Goal: Transaction & Acquisition: Purchase product/service

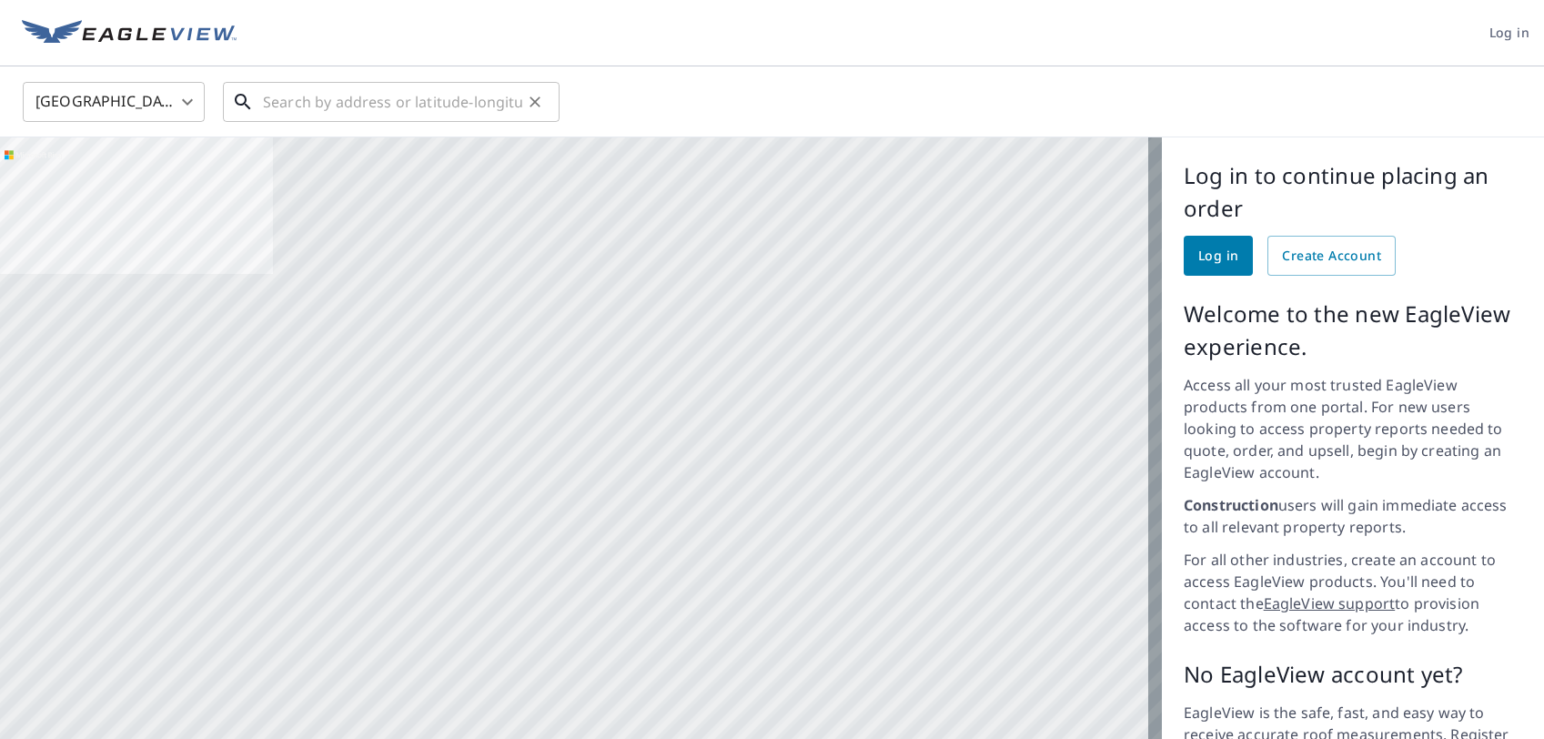
click at [378, 102] on input "text" at bounding box center [392, 101] width 259 height 51
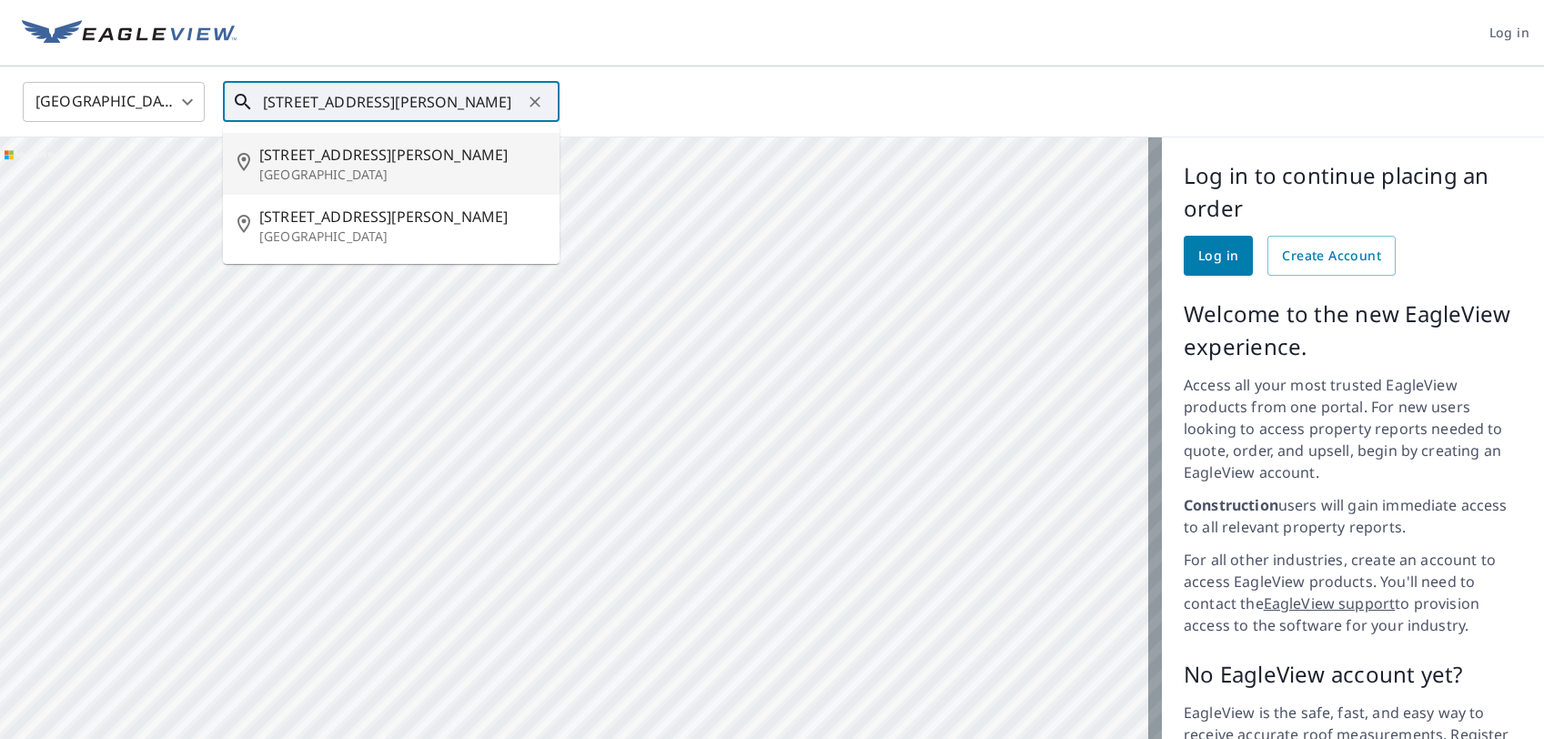
click at [303, 167] on p "[GEOGRAPHIC_DATA]" at bounding box center [402, 175] width 286 height 18
type input "[STREET_ADDRESS][PERSON_NAME]"
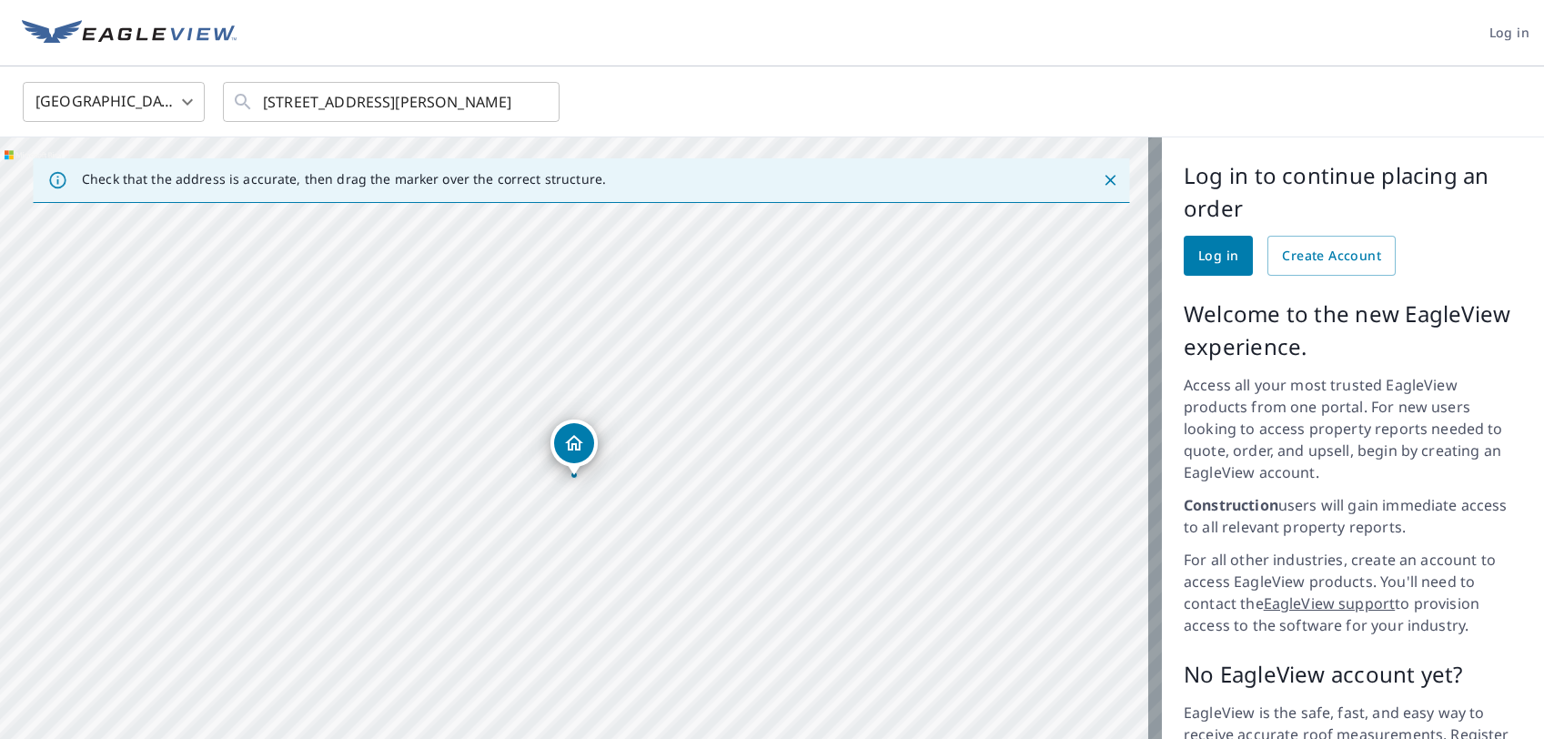
click at [577, 442] on icon "Dropped pin, building 1, Residential property, 1160 Bryant Rd Long Beach, CA 90…" at bounding box center [574, 443] width 22 height 22
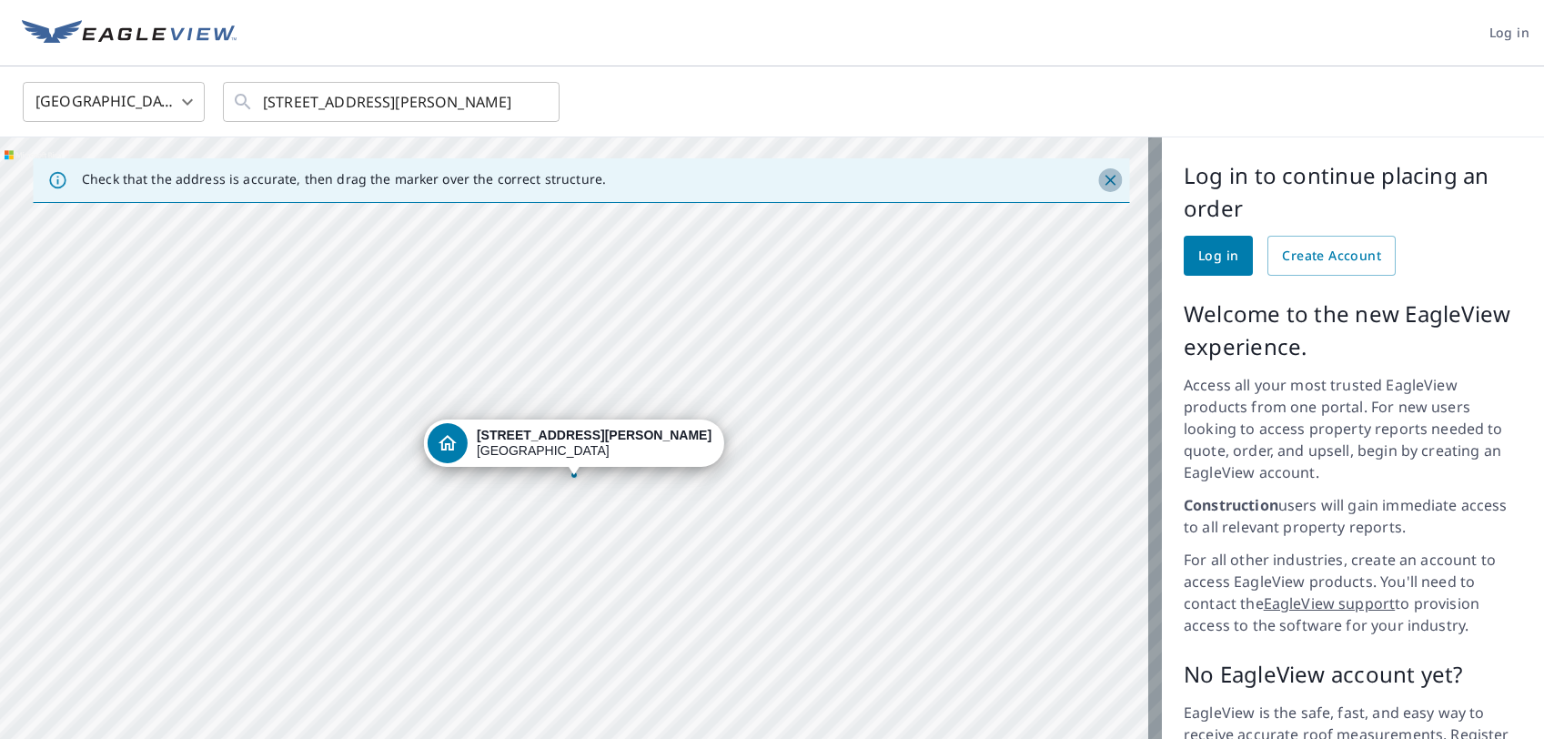
click at [1103, 185] on icon "Close" at bounding box center [1110, 180] width 18 height 18
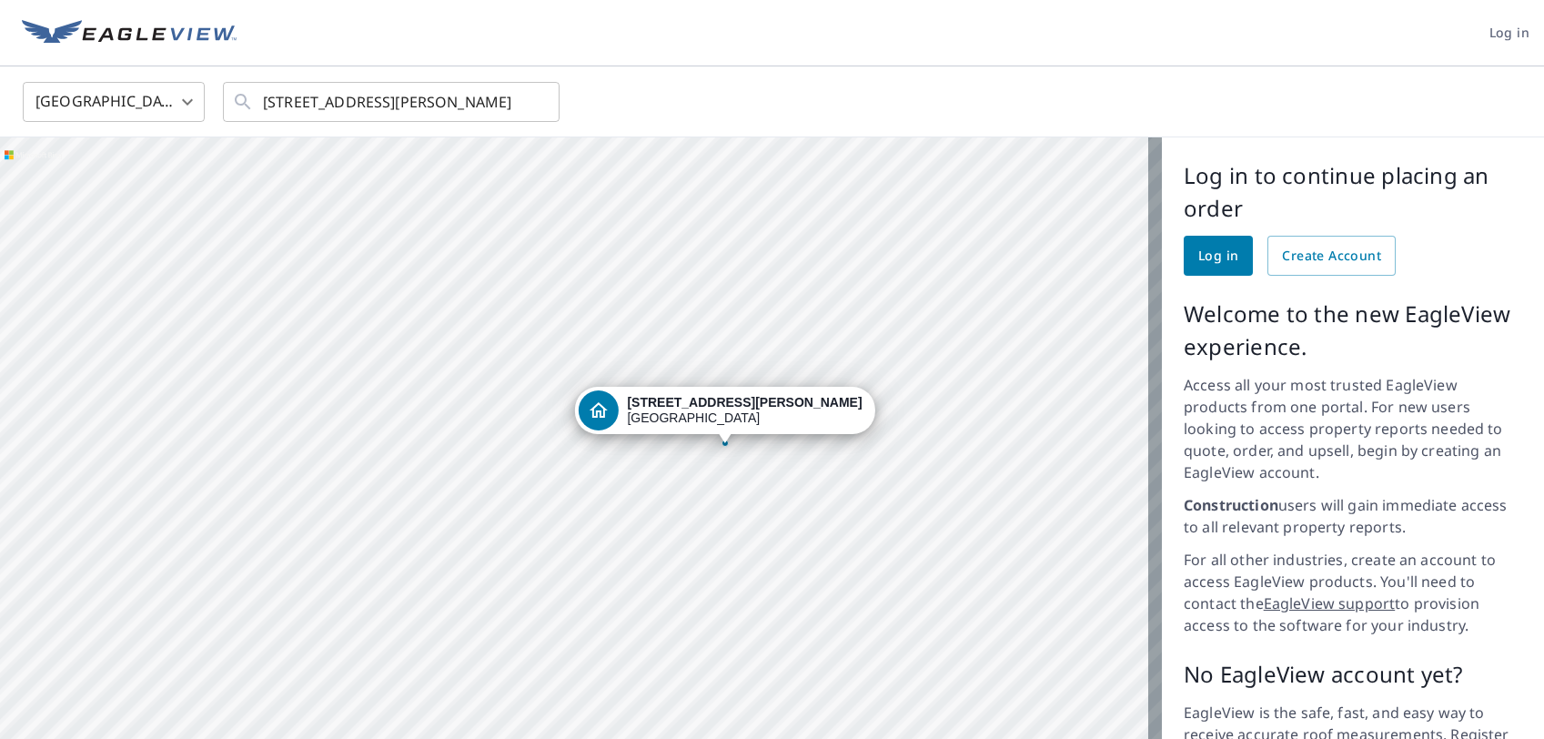
click at [717, 416] on div "[STREET_ADDRESS][PERSON_NAME]" at bounding box center [744, 410] width 235 height 31
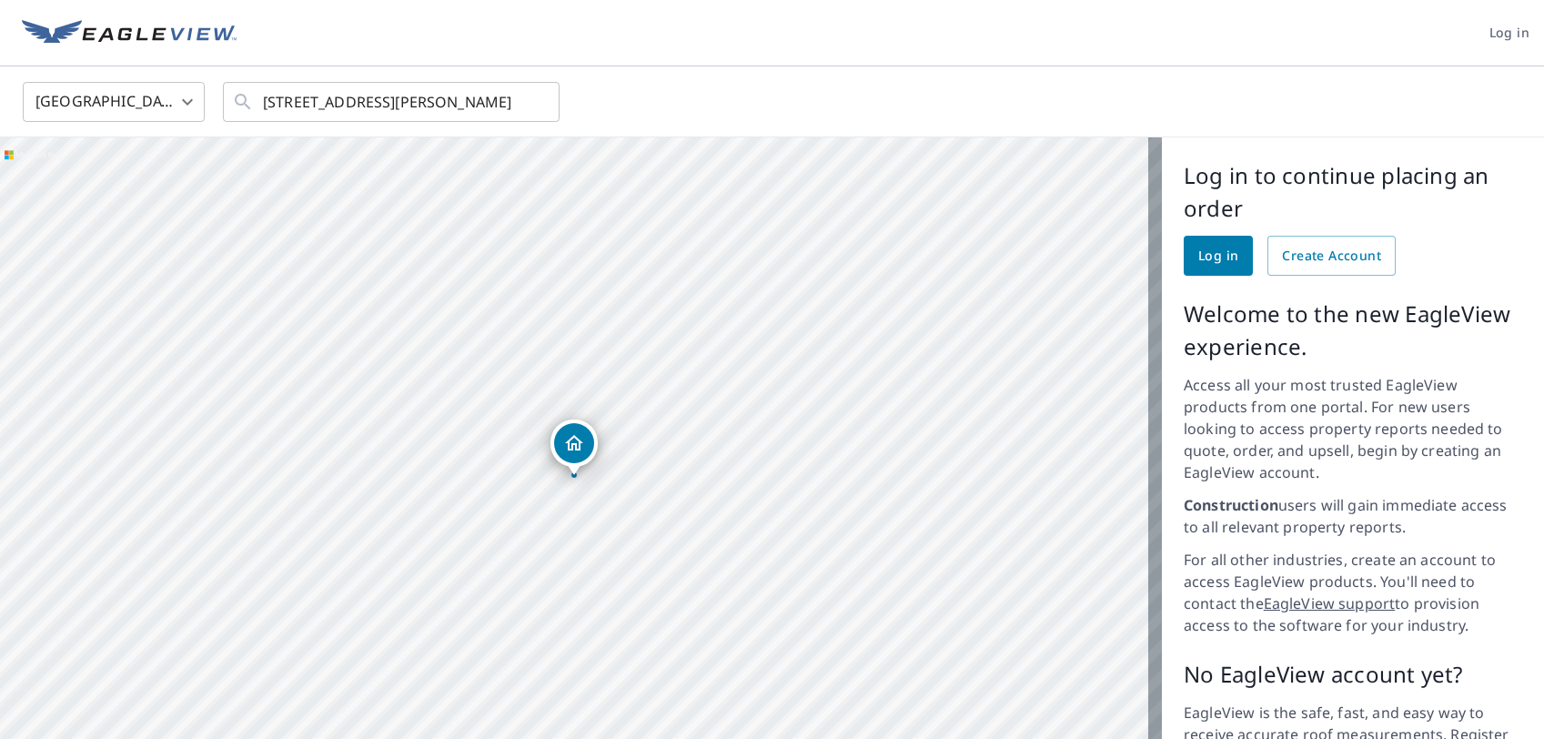
click at [576, 441] on icon "Dropped pin, building 1, Residential property, 1160 Bryant Rd Long Beach, CA 90…" at bounding box center [574, 443] width 22 height 22
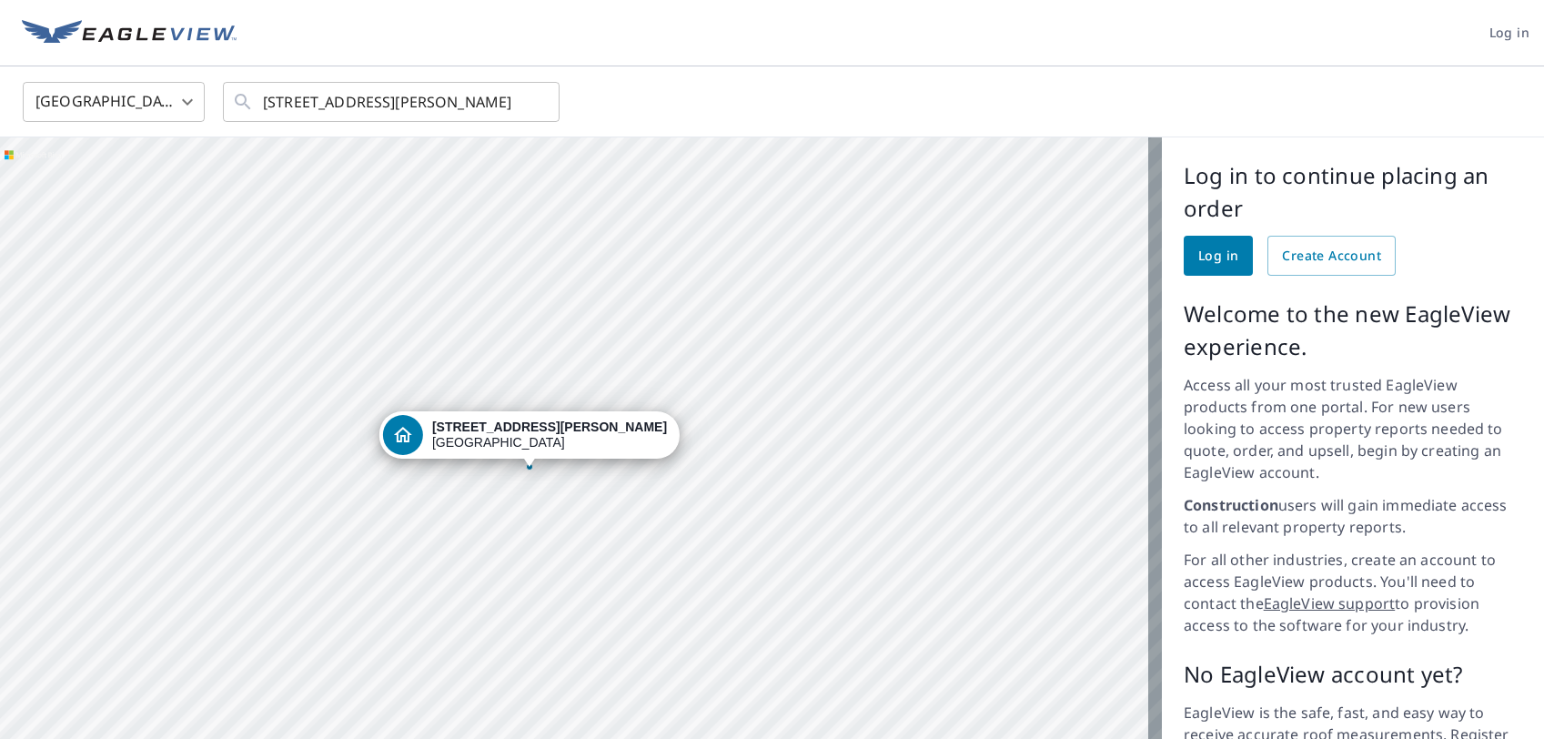
drag, startPoint x: 578, startPoint y: 587, endPoint x: 668, endPoint y: 424, distance: 186.2
click at [661, 433] on div "[STREET_ADDRESS][PERSON_NAME]" at bounding box center [581, 489] width 1162 height 705
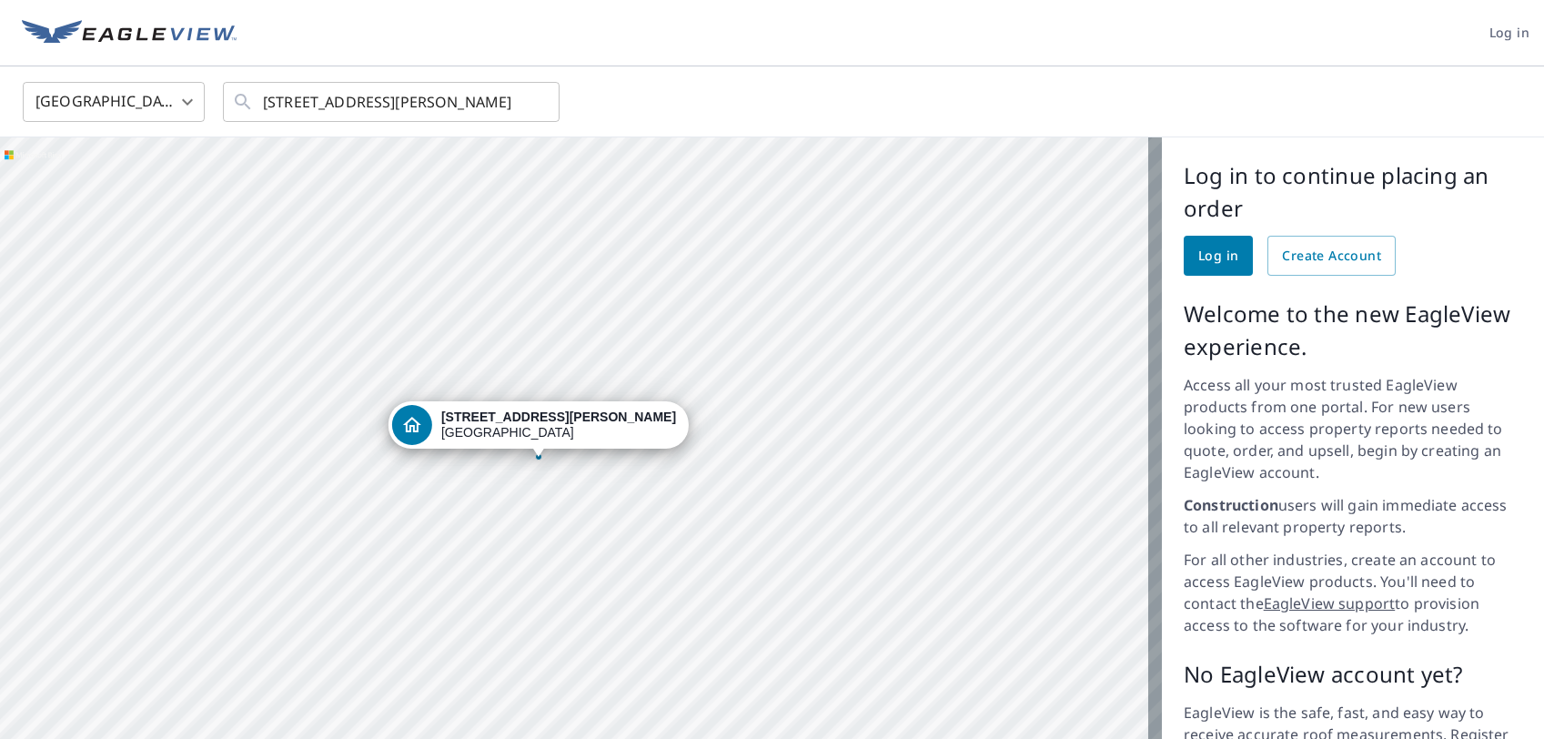
click at [196, 30] on img at bounding box center [129, 33] width 215 height 27
